Goal: Complete application form

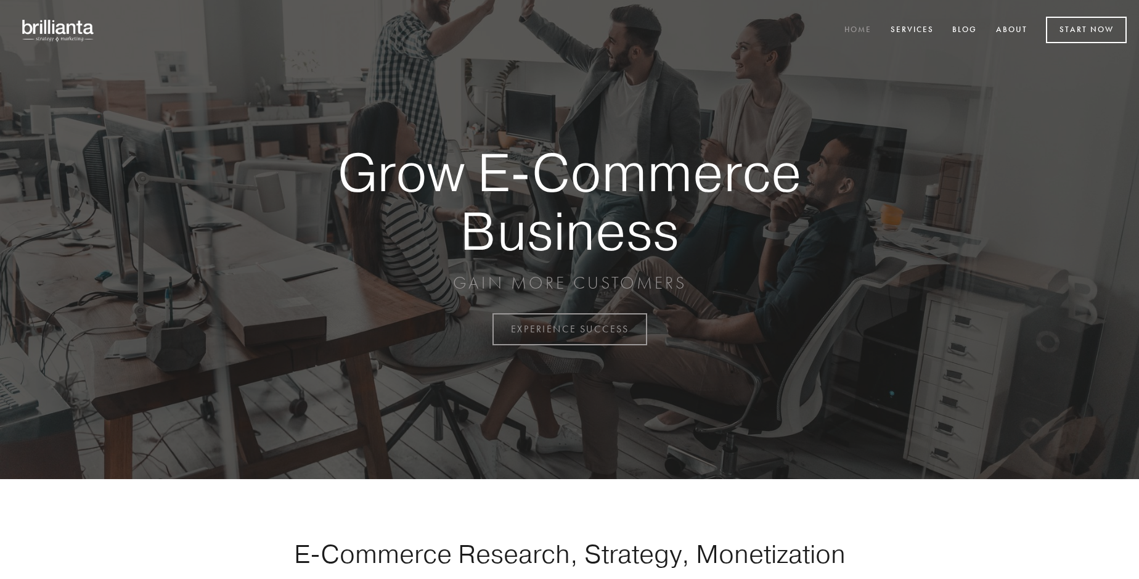
scroll to position [3232, 0]
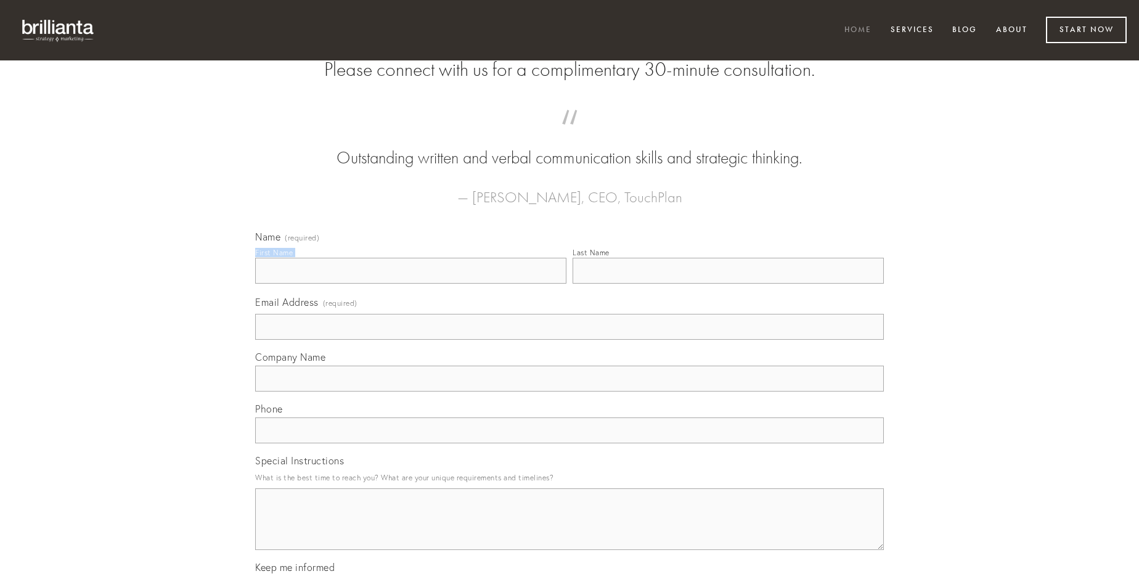
type input "[PERSON_NAME]"
click at [728, 284] on input "Last Name" at bounding box center [728, 271] width 311 height 26
type input "[PERSON_NAME]"
click at [570, 340] on input "Email Address (required)" at bounding box center [569, 327] width 629 height 26
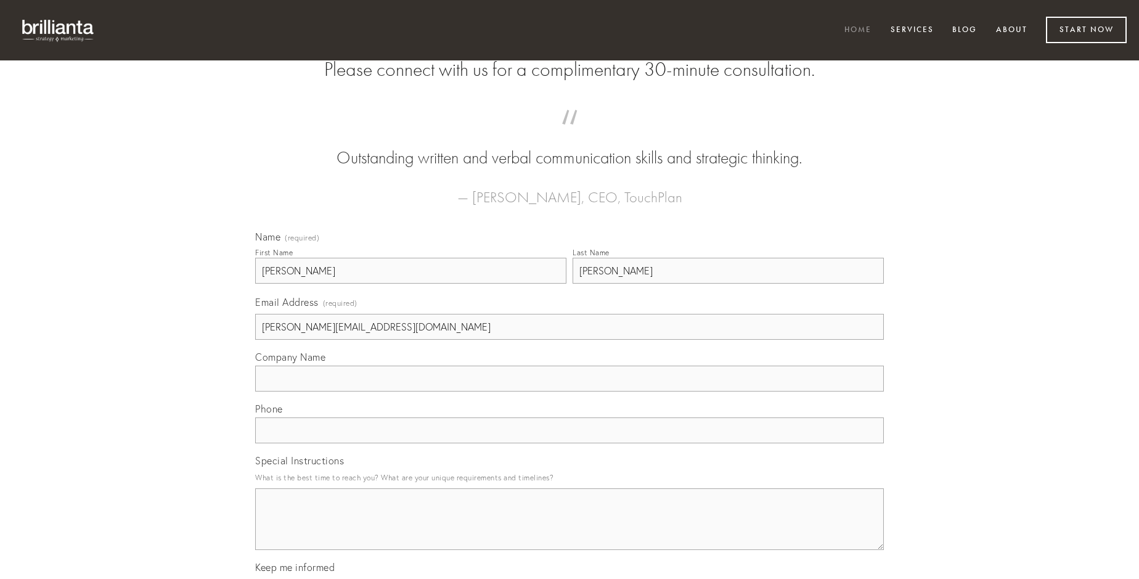
type input "[PERSON_NAME][EMAIL_ADDRESS][DOMAIN_NAME]"
click at [570, 391] on input "Company Name" at bounding box center [569, 379] width 629 height 26
type input "theologus"
click at [570, 443] on input "text" at bounding box center [569, 430] width 629 height 26
click at [570, 530] on textarea "Special Instructions" at bounding box center [569, 519] width 629 height 62
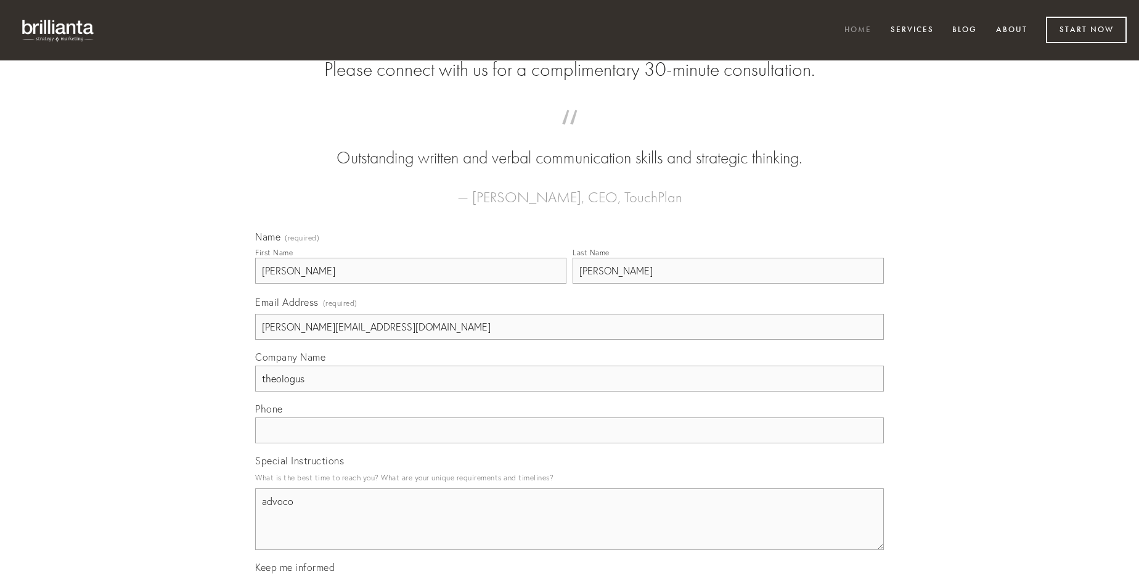
type textarea "advoco"
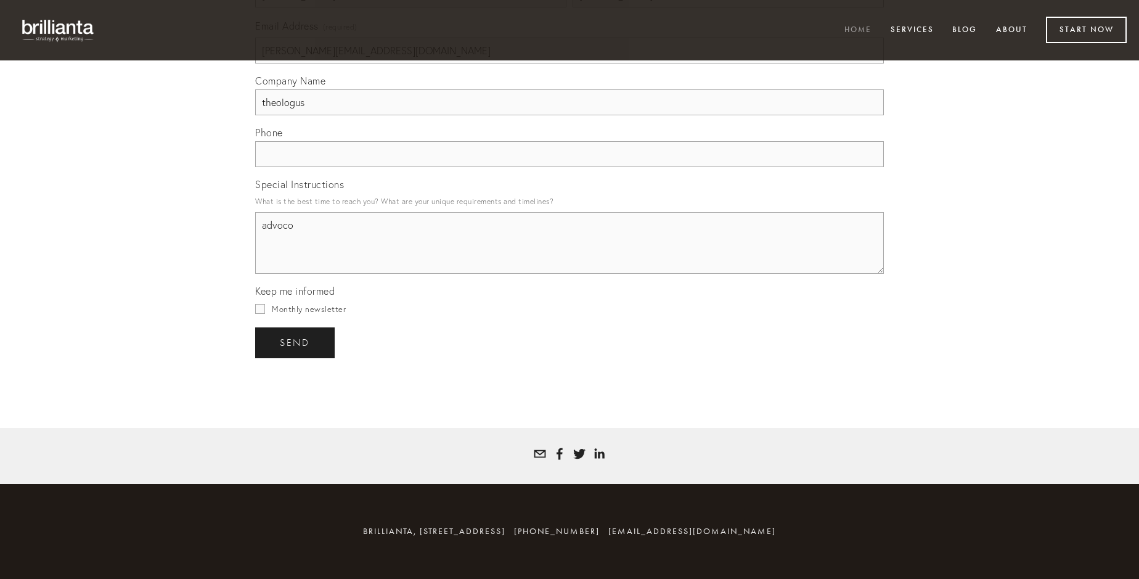
click at [296, 342] on span "send" at bounding box center [295, 342] width 30 height 11
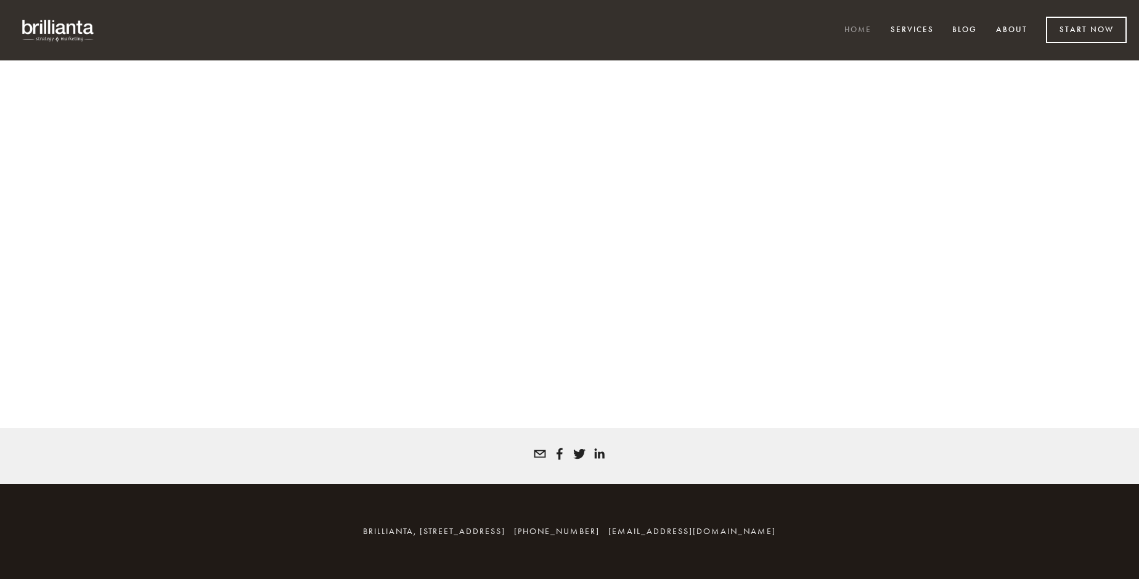
scroll to position [3215, 0]
